Goal: Task Accomplishment & Management: Use online tool/utility

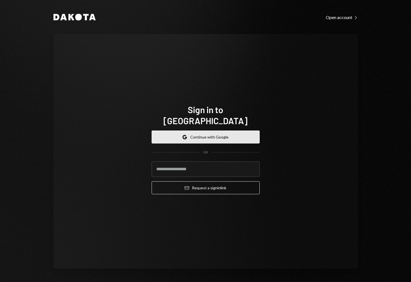
click at [216, 136] on button "Google Continue with Google" at bounding box center [206, 136] width 108 height 13
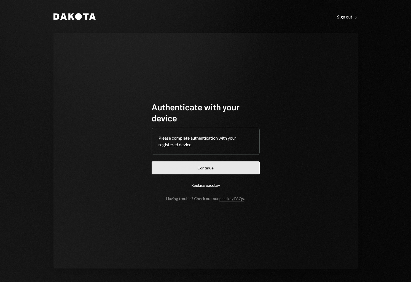
click at [220, 167] on button "Continue" at bounding box center [206, 167] width 108 height 13
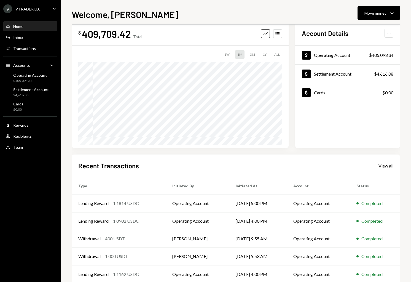
scroll to position [13, 0]
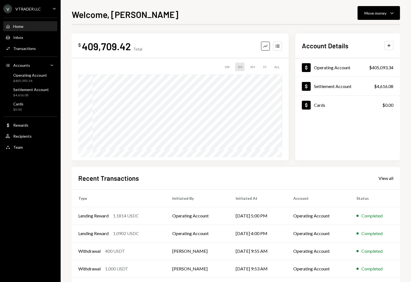
scroll to position [24, 0]
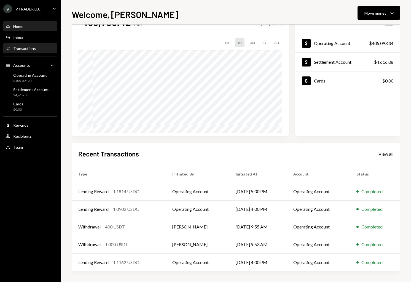
click at [18, 47] on div "Transactions" at bounding box center [24, 48] width 23 height 5
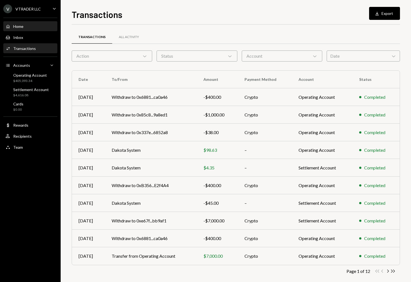
click at [27, 29] on div "Home Home" at bounding box center [31, 26] width 50 height 9
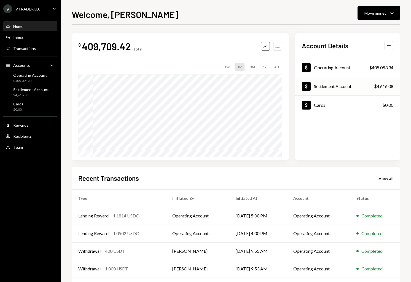
click at [338, 87] on div "Settlement Account" at bounding box center [332, 86] width 37 height 5
click at [335, 68] on div "Operating Account" at bounding box center [332, 67] width 36 height 5
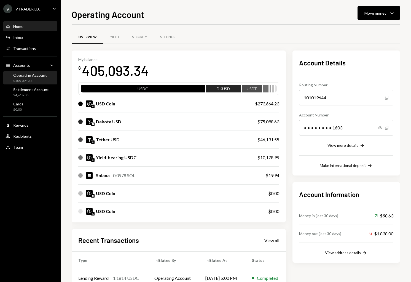
click at [26, 27] on div "Home Home" at bounding box center [31, 26] width 50 height 5
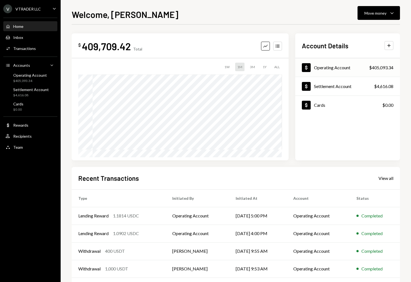
click at [337, 69] on div "Operating Account" at bounding box center [332, 67] width 36 height 5
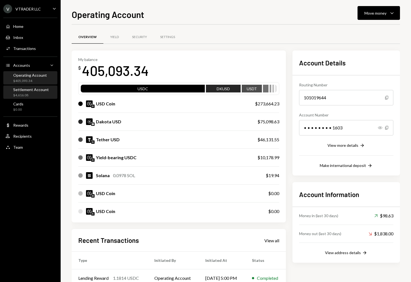
click at [35, 88] on div "Settlement Account" at bounding box center [31, 89] width 36 height 5
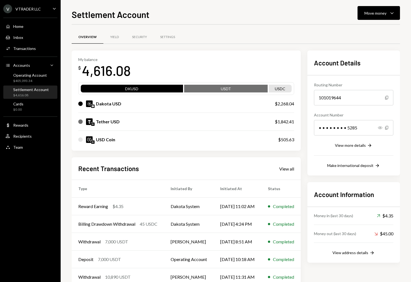
click at [31, 90] on div "Settlement Account" at bounding box center [31, 89] width 36 height 5
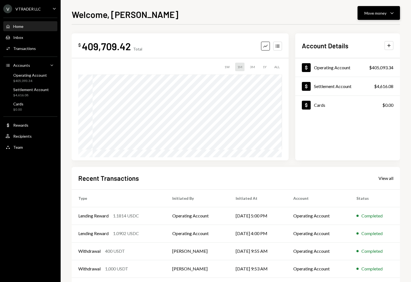
click at [387, 16] on div "Move money Caret Down" at bounding box center [378, 13] width 29 height 7
click at [361, 31] on div "Send" at bounding box center [374, 30] width 40 height 6
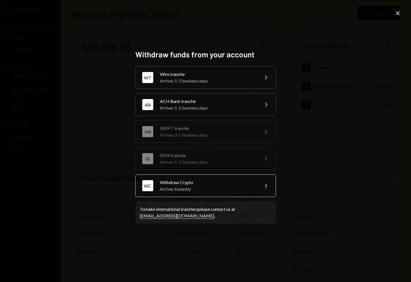
click at [204, 190] on div "Arrives instantly" at bounding box center [208, 189] width 96 height 7
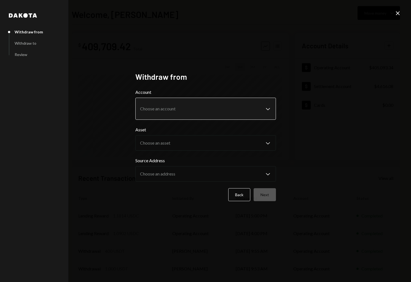
click at [182, 107] on body "V VTRADER LLC Caret Down Home Home Inbox Inbox Activities Transactions Accounts…" at bounding box center [205, 141] width 411 height 282
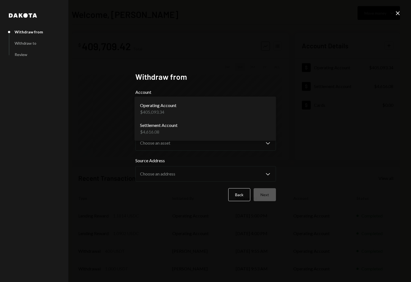
select select "**********"
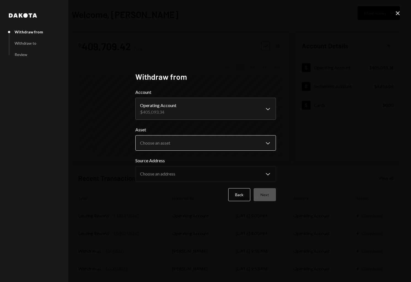
click at [186, 147] on body "V VTRADER LLC Caret Down Home Home Inbox Inbox Activities Transactions Accounts…" at bounding box center [205, 141] width 411 height 282
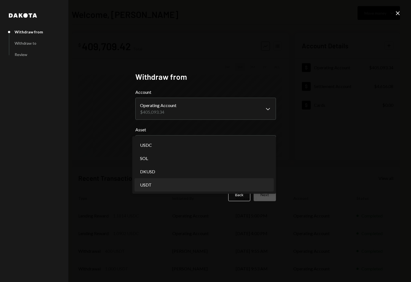
select select "****"
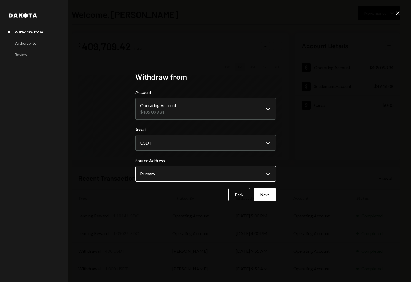
click at [186, 176] on body "V VTRADER LLC Caret Down Home Home Inbox Inbox Activities Transactions Accounts…" at bounding box center [205, 141] width 411 height 282
click at [271, 194] on button "Next" at bounding box center [265, 194] width 22 height 13
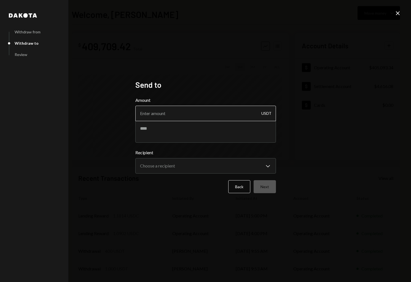
click at [189, 112] on input "Amount" at bounding box center [205, 113] width 141 height 15
type input "7000"
click at [156, 135] on textarea at bounding box center [205, 131] width 141 height 22
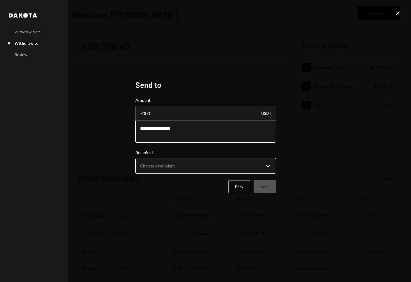
type textarea "**********"
click at [203, 170] on body "V VTRADER LLC Caret Down Home Home Inbox Inbox Activities Transactions Accounts…" at bounding box center [205, 141] width 411 height 282
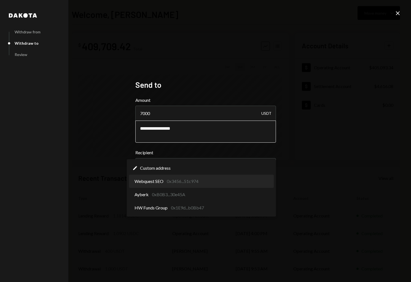
select select "**********"
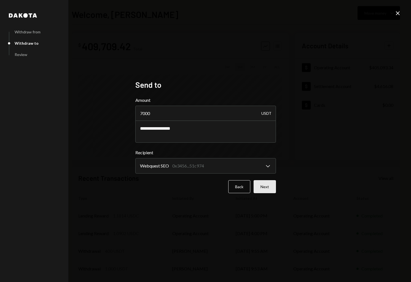
click at [269, 187] on button "Next" at bounding box center [265, 186] width 22 height 13
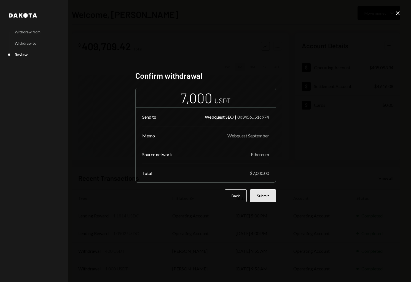
click at [268, 194] on button "Submit" at bounding box center [263, 195] width 26 height 13
